Goal: Task Accomplishment & Management: Manage account settings

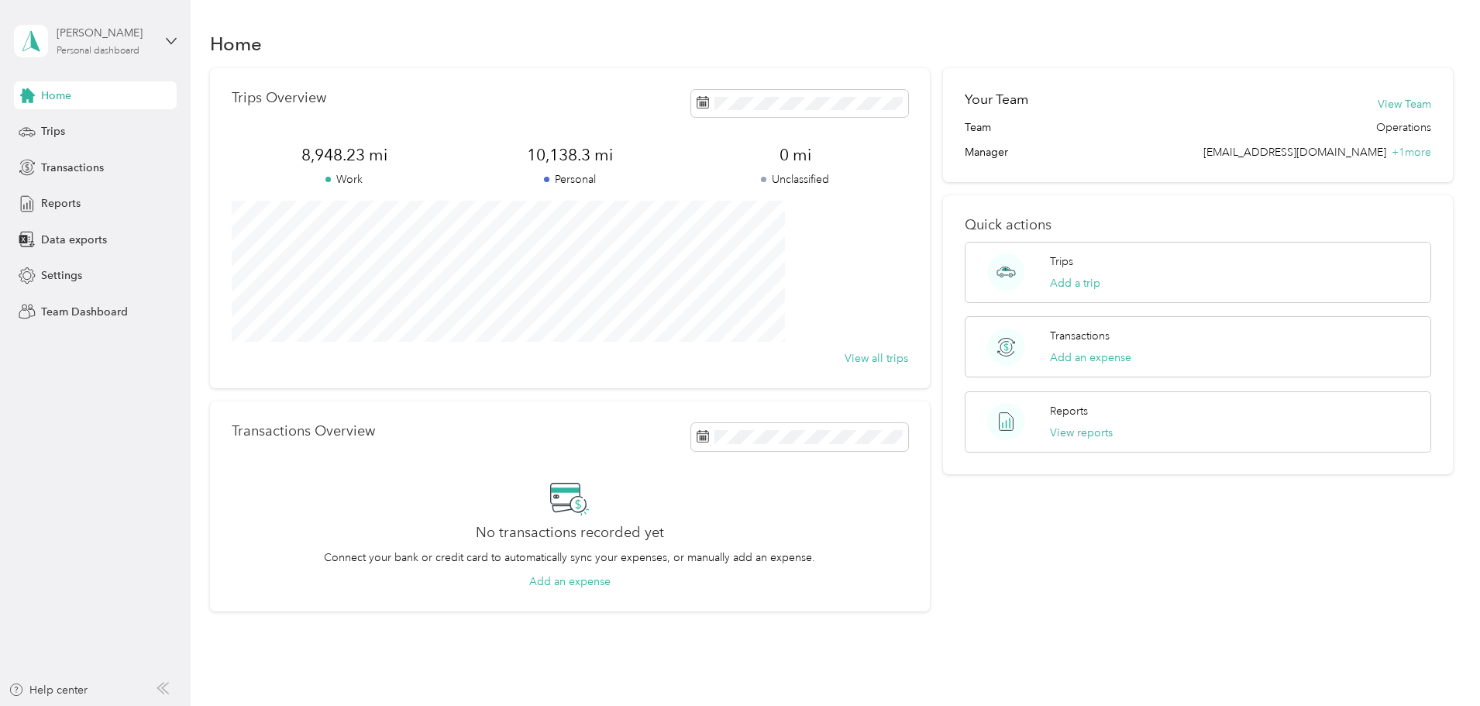
click at [84, 43] on div "[PERSON_NAME] Personal dashboard" at bounding box center [105, 40] width 97 height 31
click at [70, 132] on div "Team dashboard" at bounding box center [69, 127] width 83 height 16
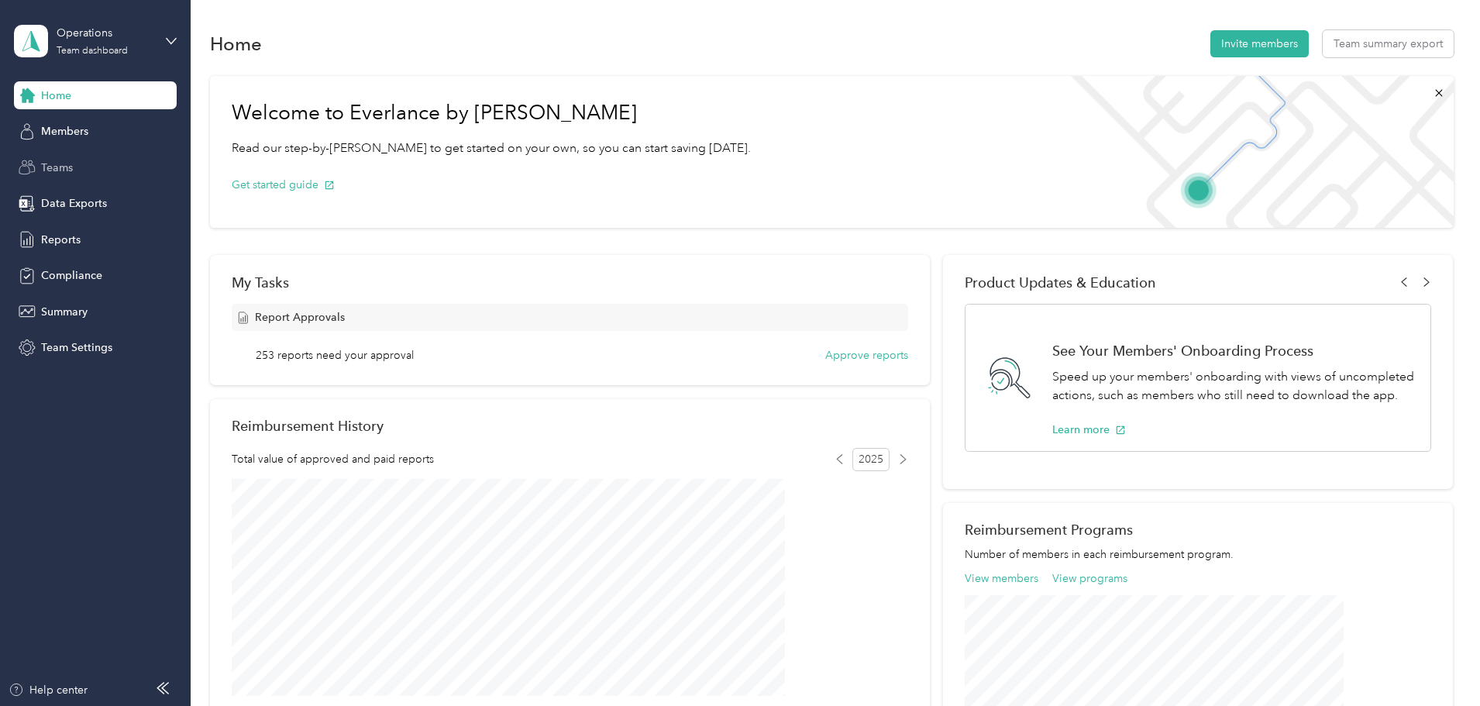
click at [52, 168] on span "Teams" at bounding box center [57, 168] width 32 height 16
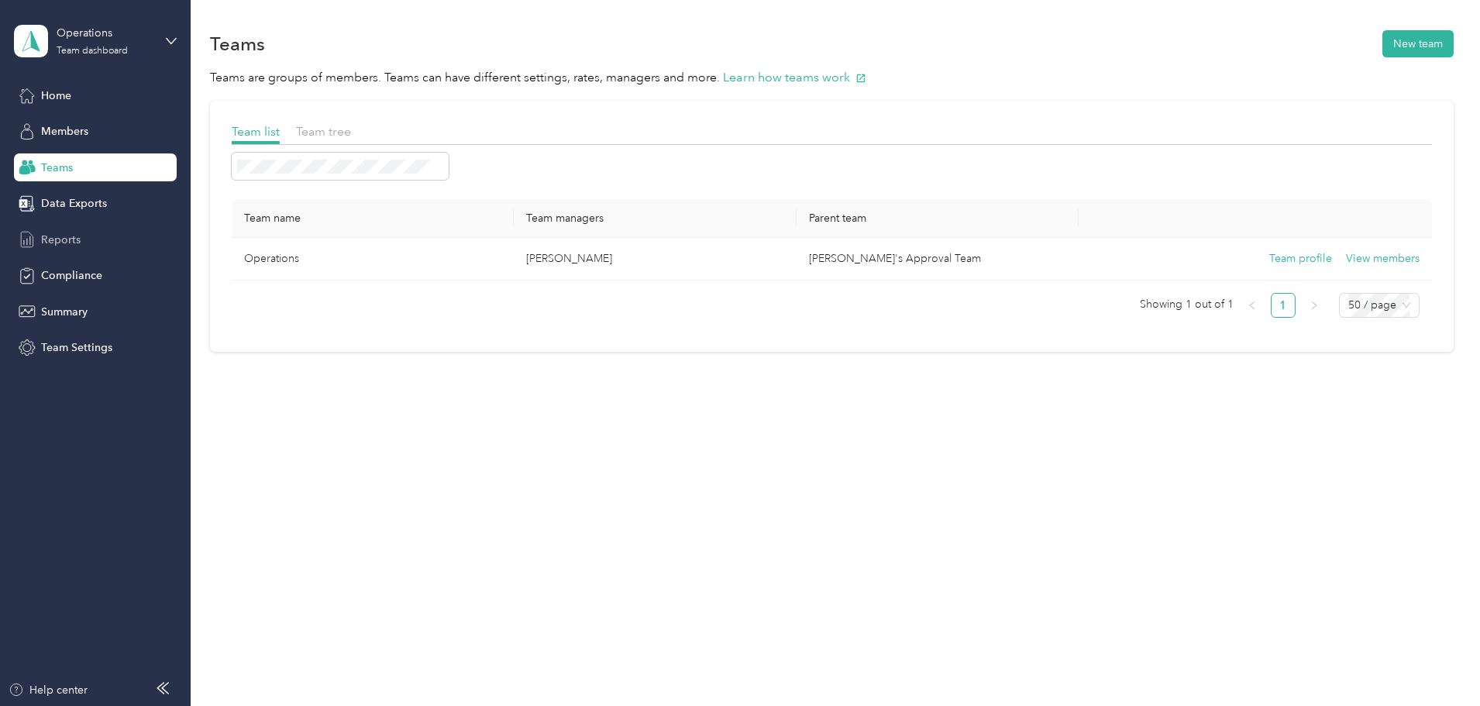
click at [47, 236] on span "Reports" at bounding box center [61, 240] width 40 height 16
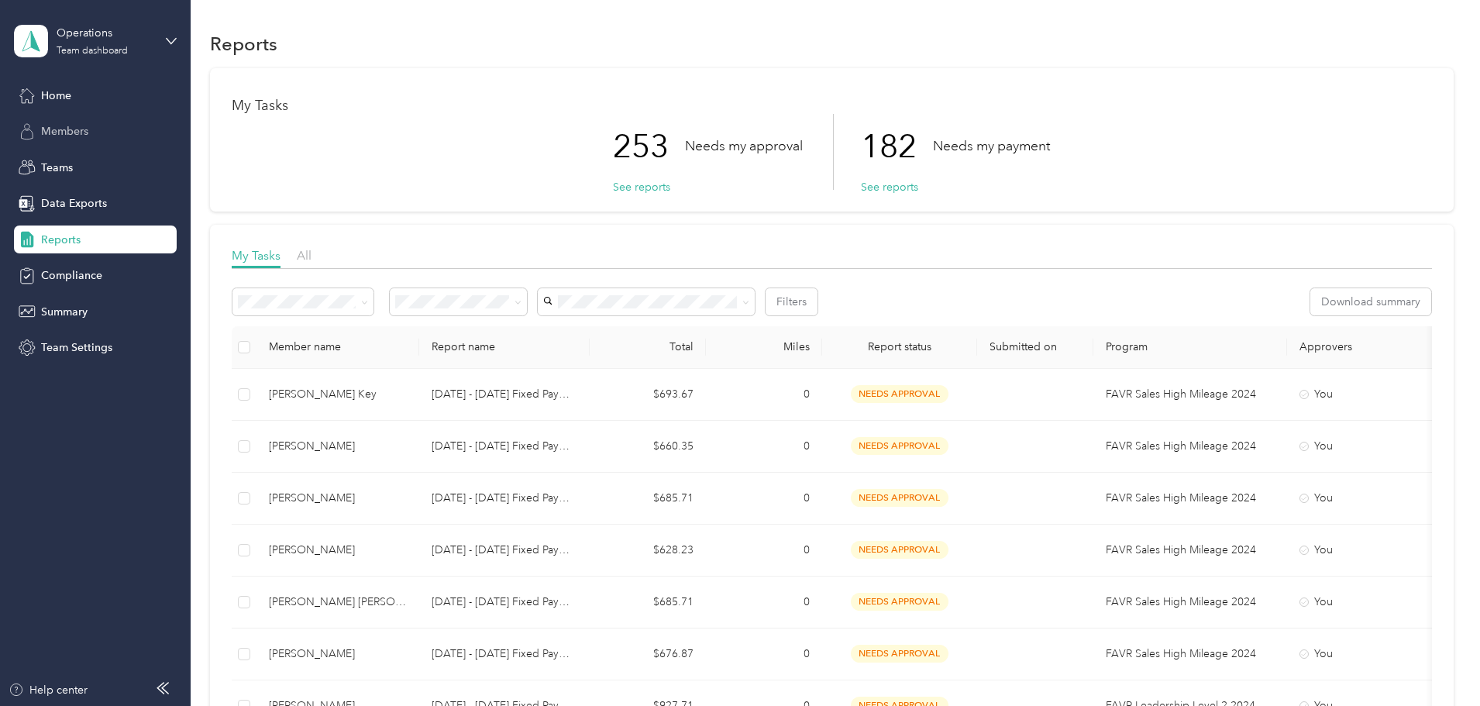
click at [77, 129] on span "Members" at bounding box center [64, 131] width 47 height 16
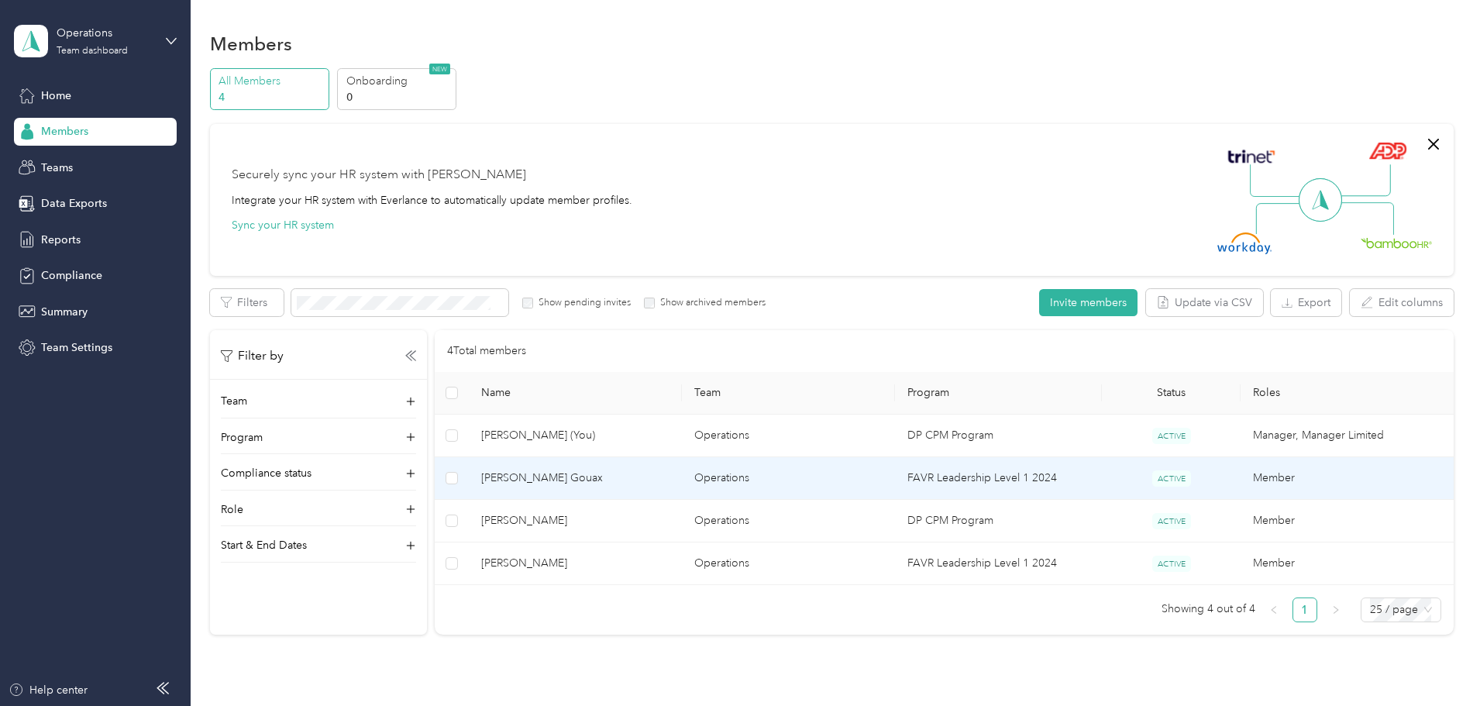
click at [594, 480] on span "[PERSON_NAME] Gouax" at bounding box center [575, 478] width 188 height 17
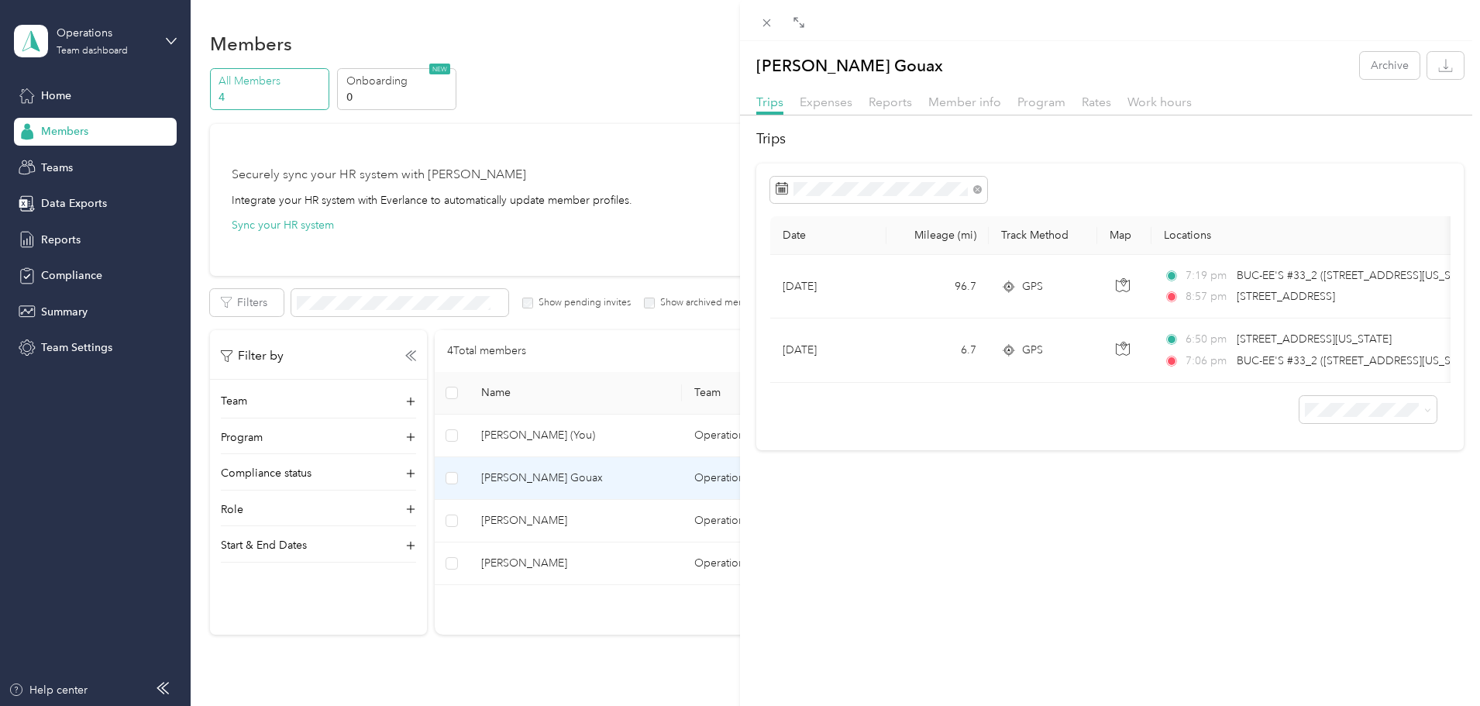
click at [588, 522] on div "[PERSON_NAME] Gouax Archive Trips Expenses Reports Member info Program Rates Wo…" at bounding box center [740, 353] width 1480 height 706
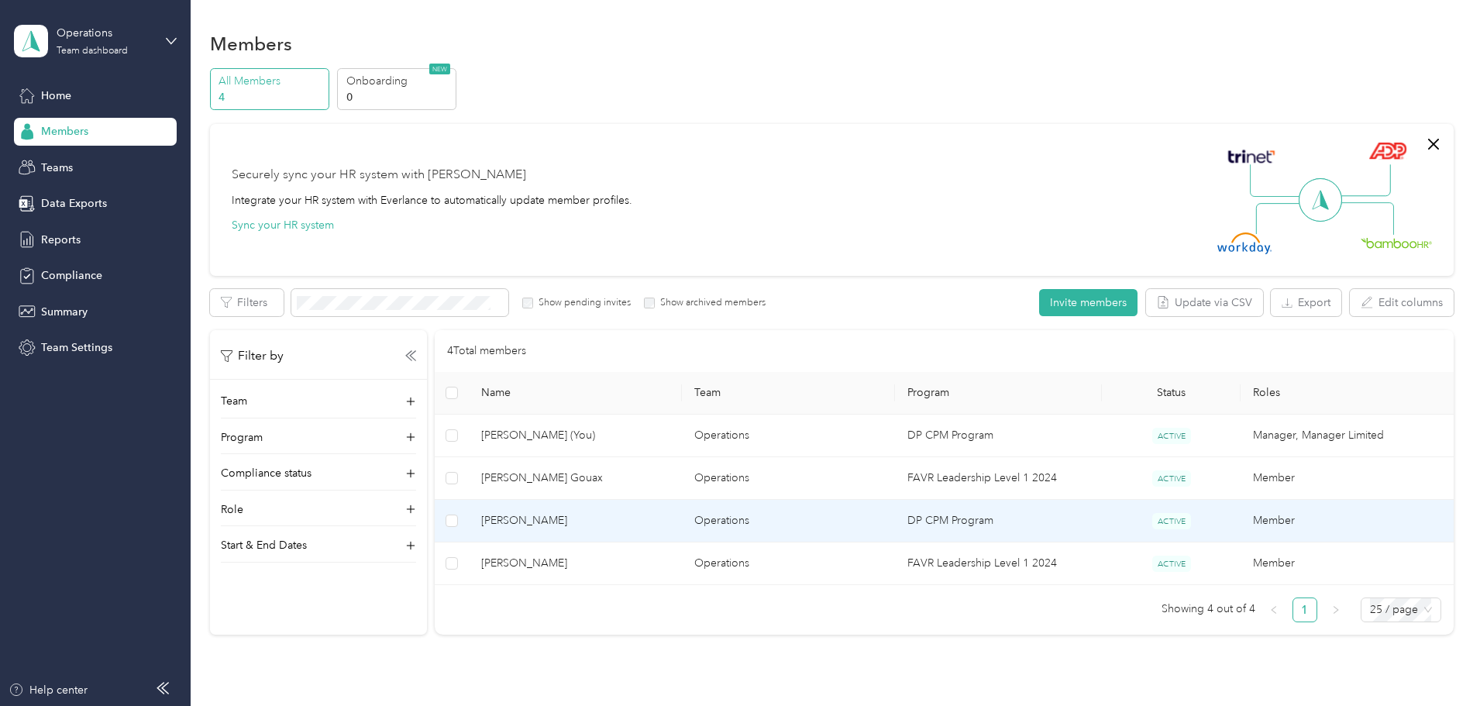
click at [611, 515] on span "[PERSON_NAME]" at bounding box center [575, 520] width 188 height 17
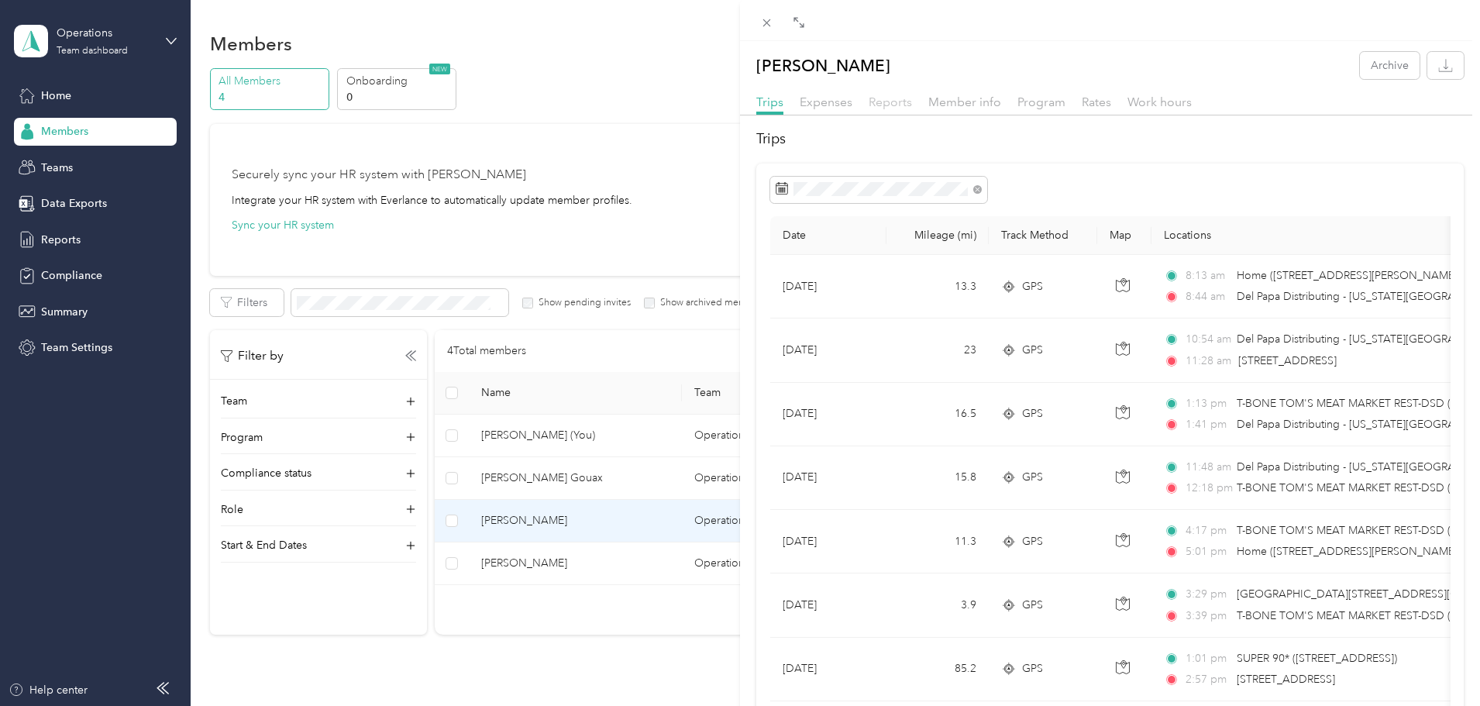
click at [897, 99] on span "Reports" at bounding box center [890, 102] width 43 height 15
